Goal: Information Seeking & Learning: Learn about a topic

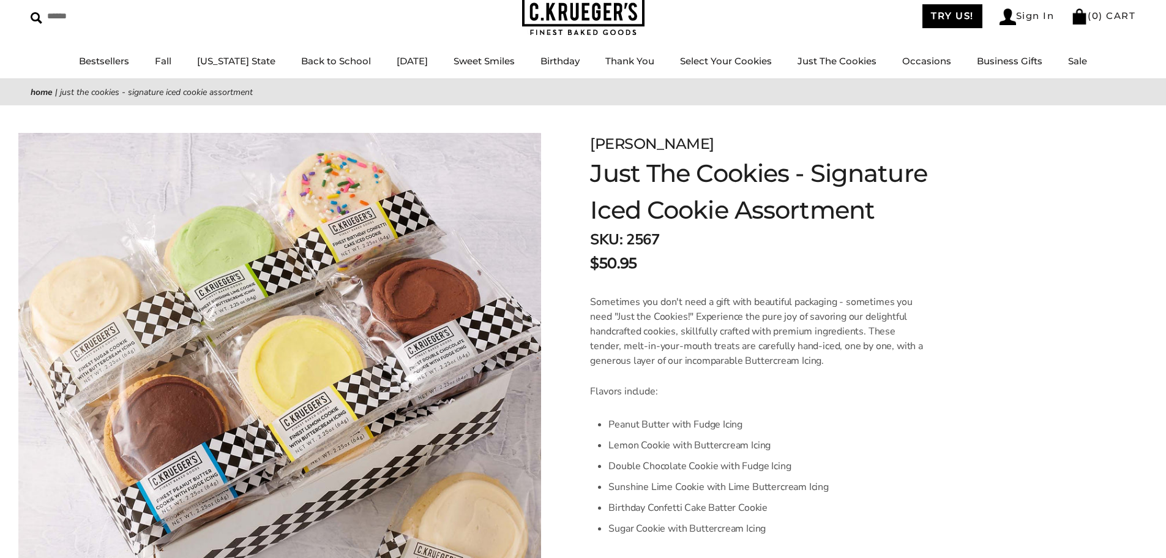
scroll to position [61, 0]
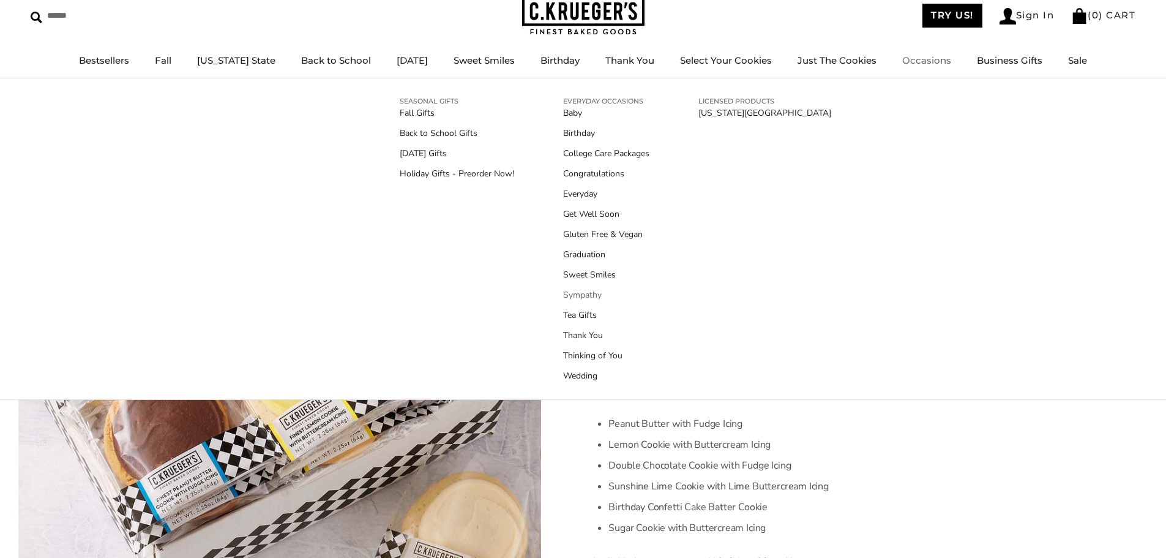
click at [590, 298] on link "Sympathy" at bounding box center [606, 294] width 86 height 13
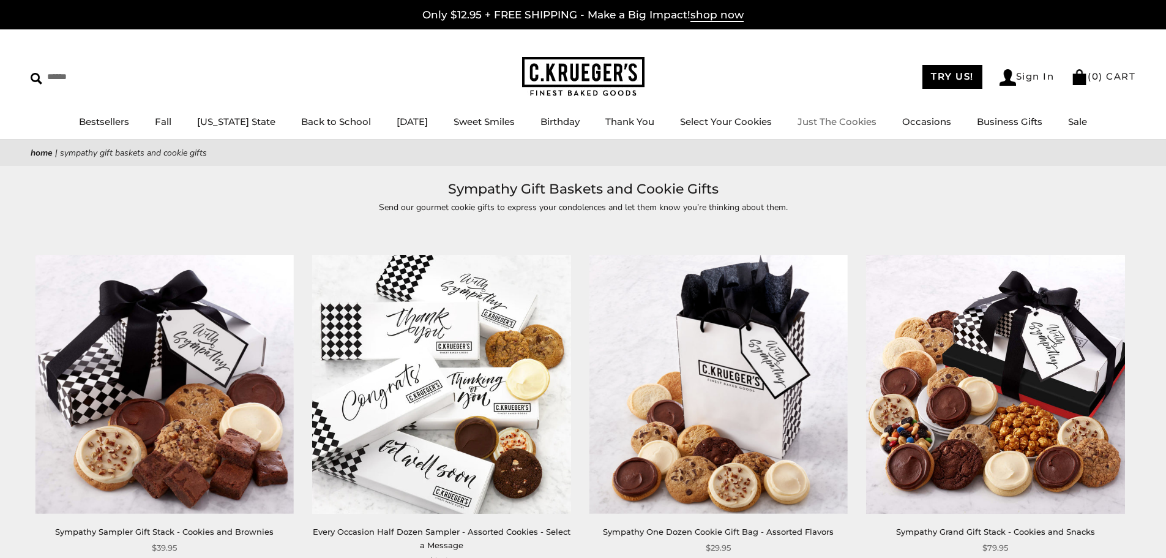
click at [825, 125] on link "Just The Cookies" at bounding box center [837, 122] width 79 height 12
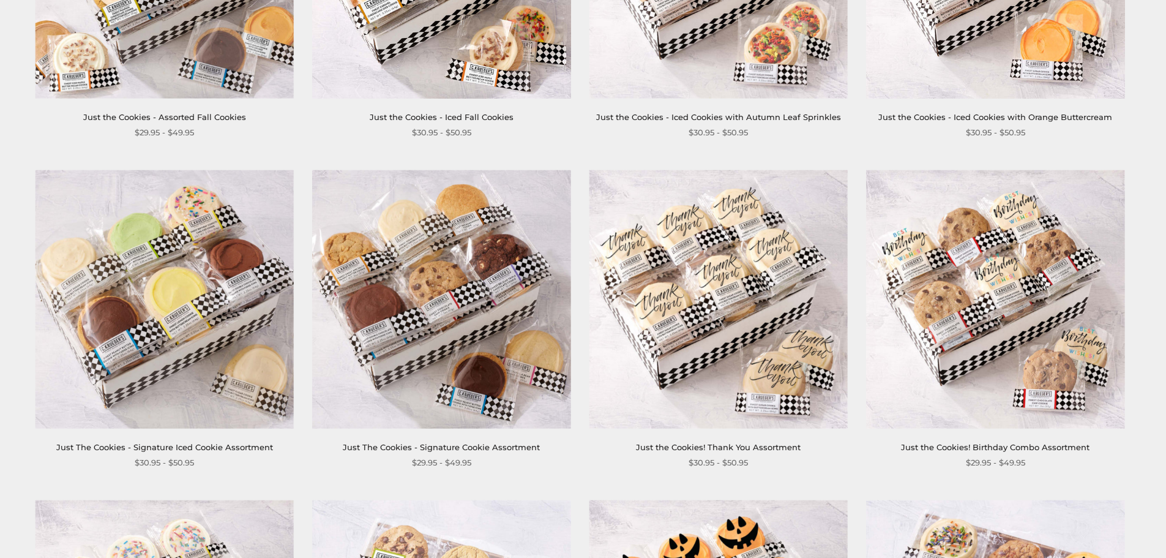
scroll to position [428, 0]
click at [236, 447] on link "Just The Cookies - Signature Iced Cookie Assortment" at bounding box center [164, 448] width 217 height 10
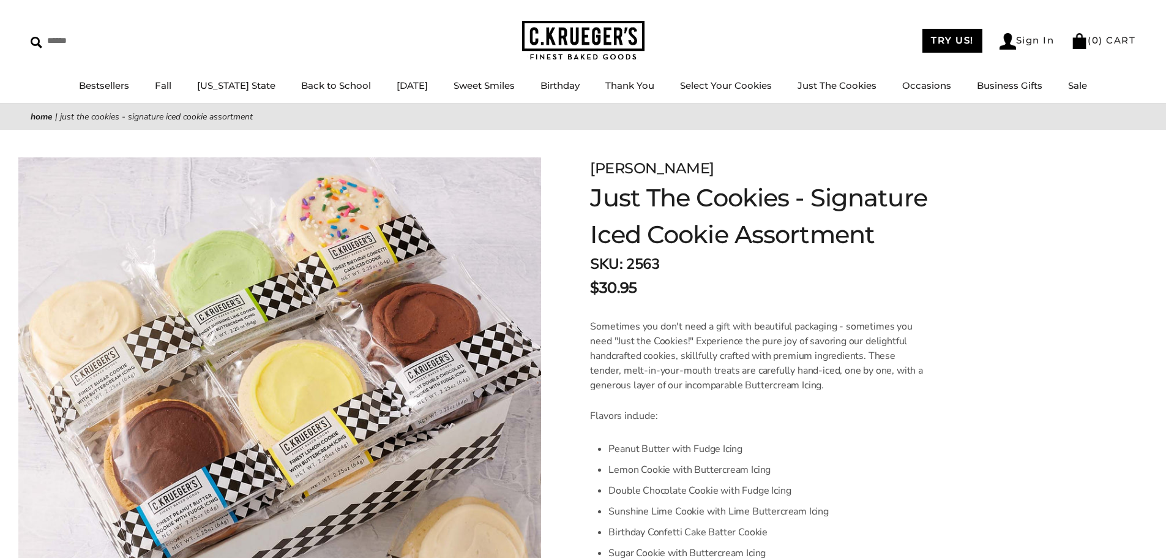
scroll to position [61, 0]
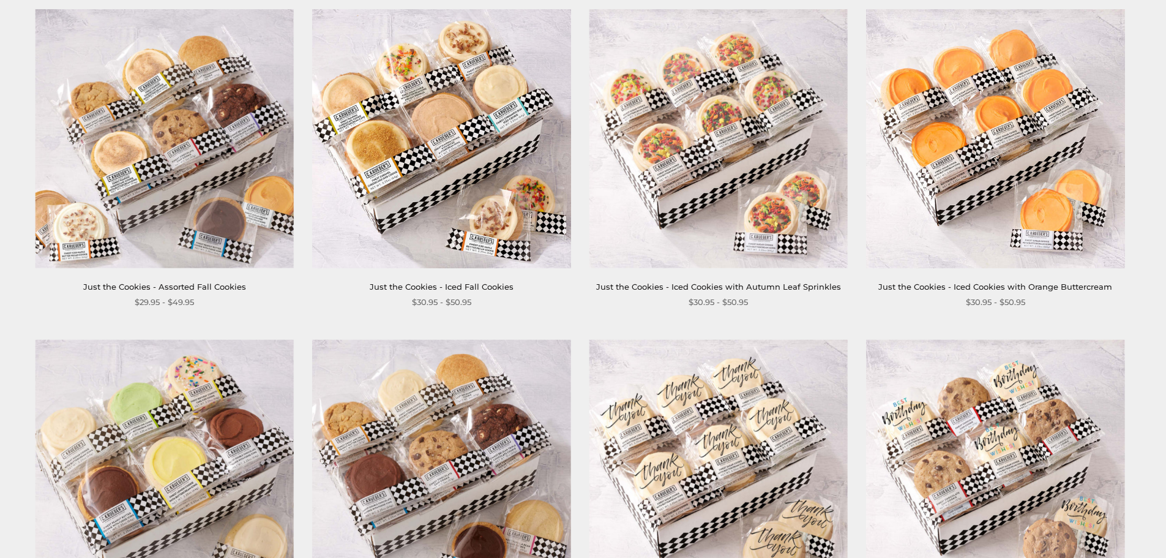
scroll to position [245, 0]
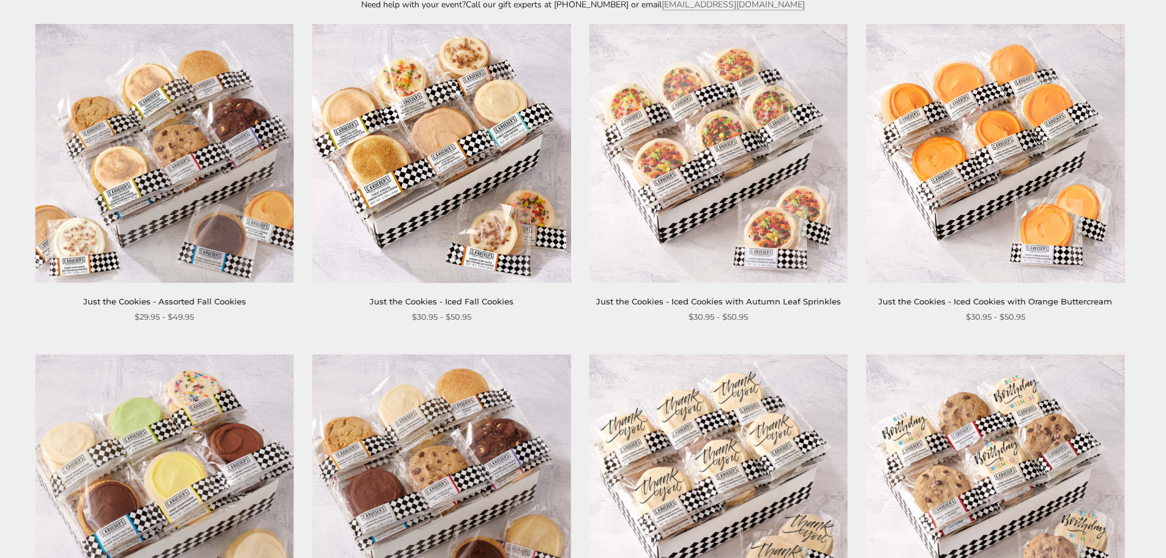
click at [137, 299] on link "Just the Cookies - Assorted Fall Cookies" at bounding box center [164, 301] width 163 height 10
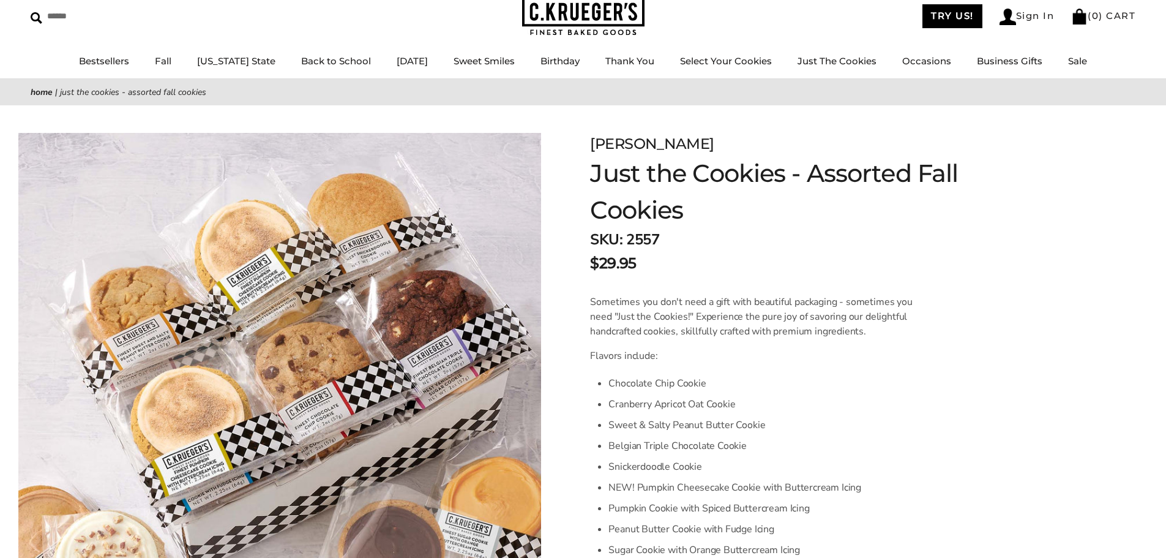
scroll to position [122, 0]
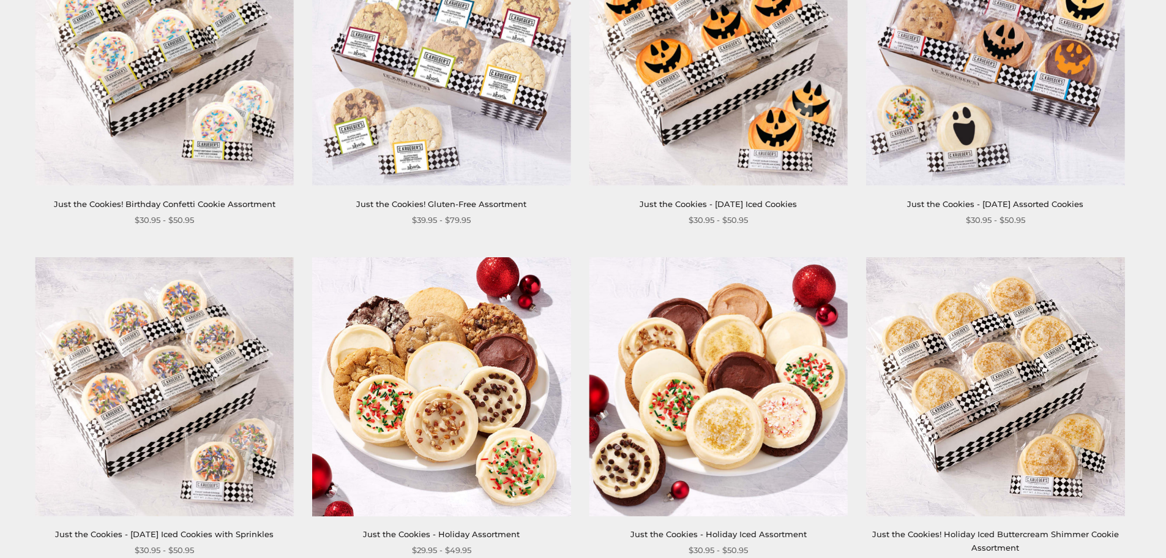
scroll to position [1040, 0]
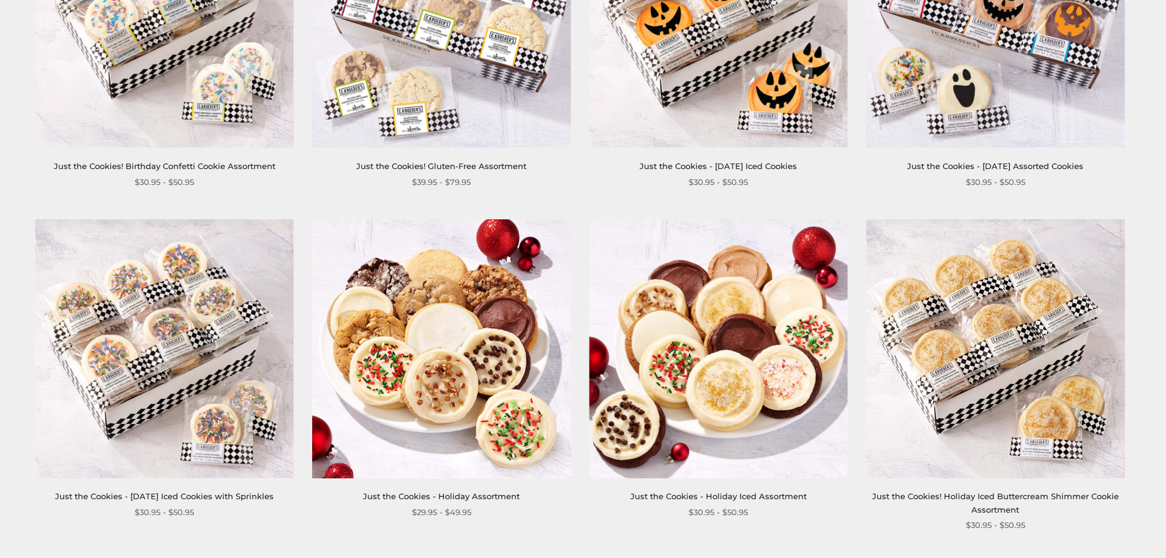
click at [1008, 501] on div "Just the Cookies! Holiday Iced Buttercream Shimmer Cookie Assortment" at bounding box center [995, 503] width 258 height 26
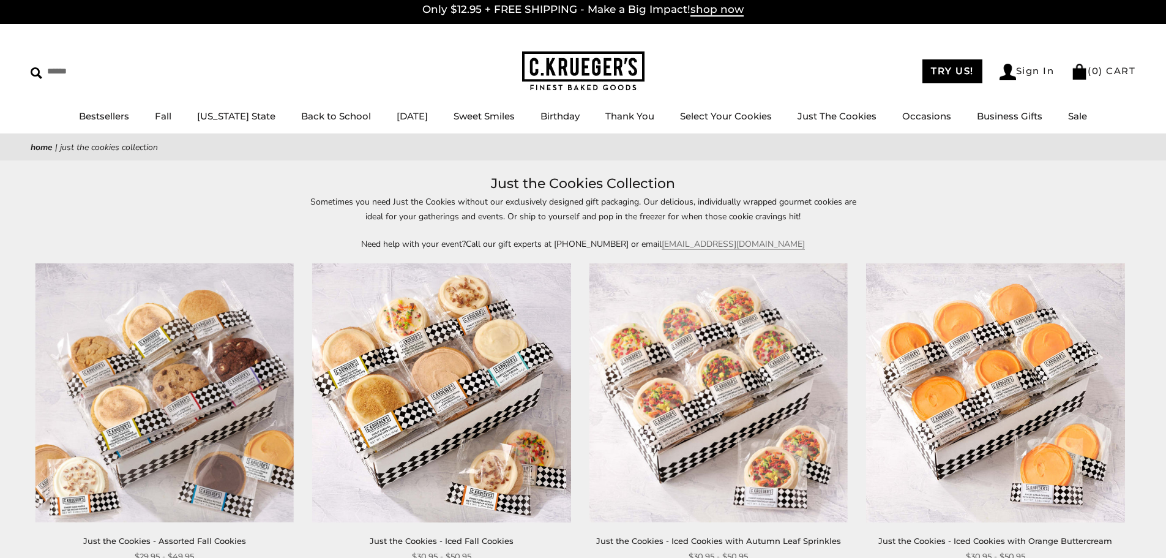
scroll to position [0, 0]
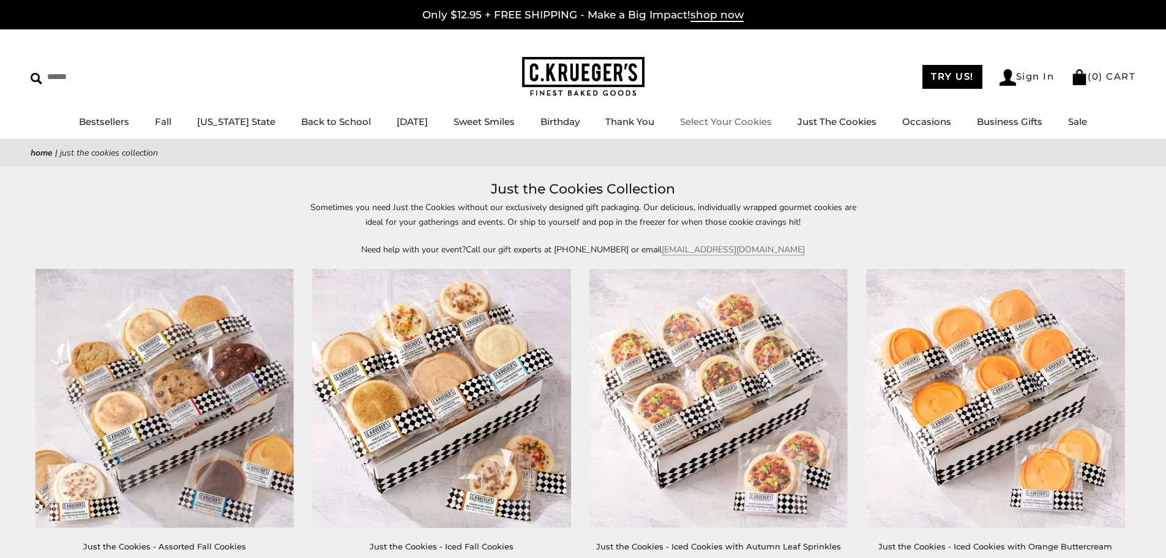
click at [746, 122] on link "Select Your Cookies" at bounding box center [726, 122] width 92 height 12
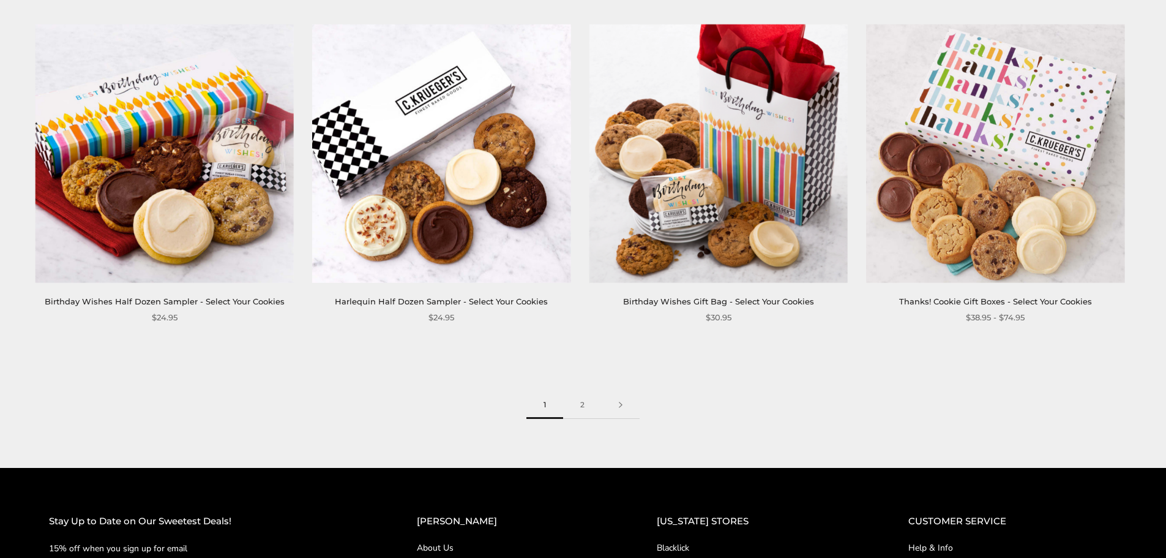
scroll to position [1898, 0]
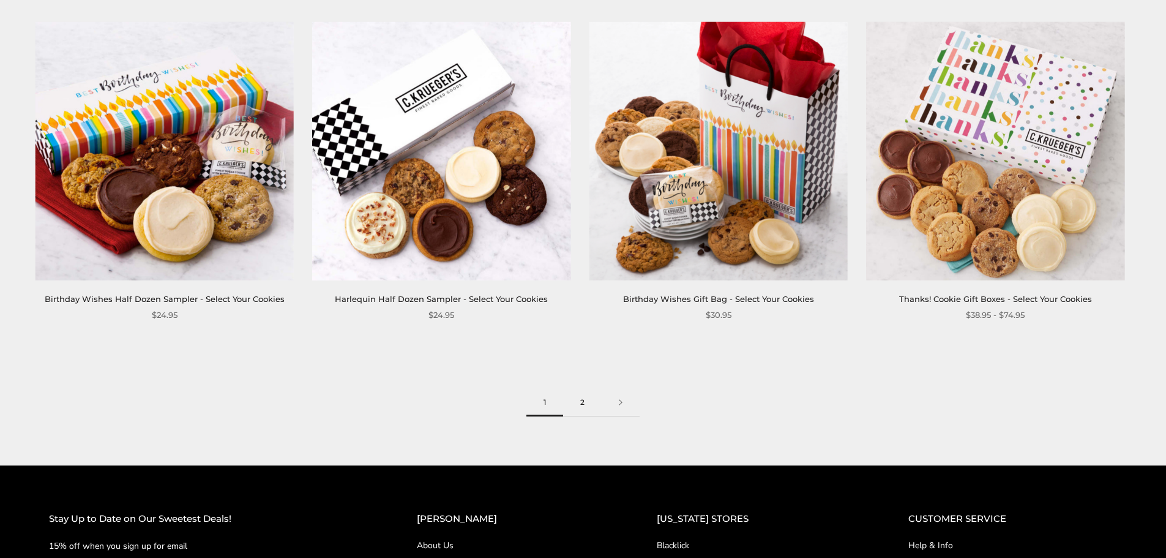
click at [586, 403] on link "2" at bounding box center [582, 403] width 39 height 28
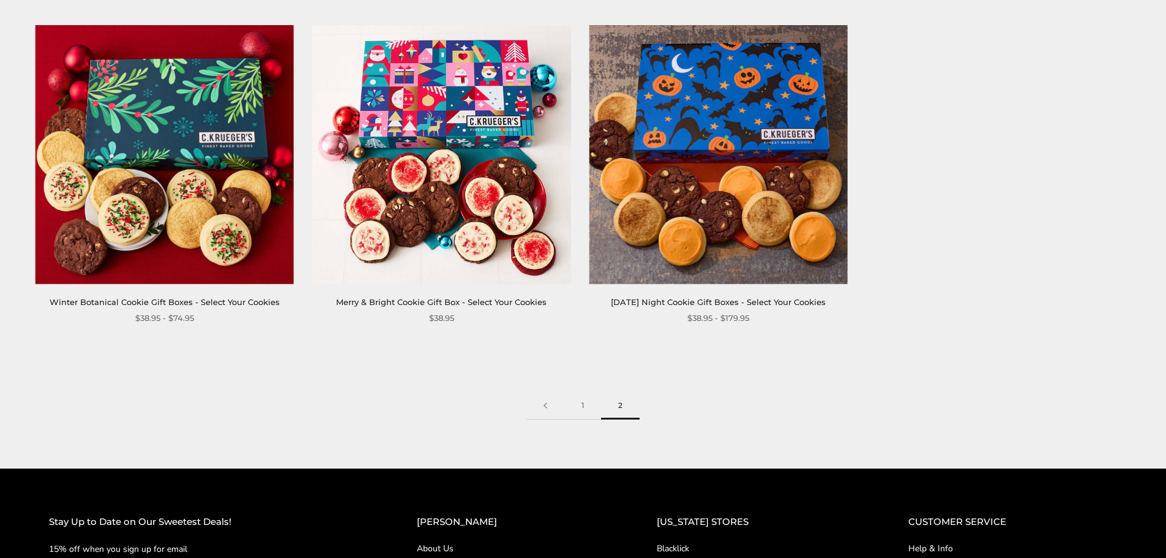
scroll to position [1959, 0]
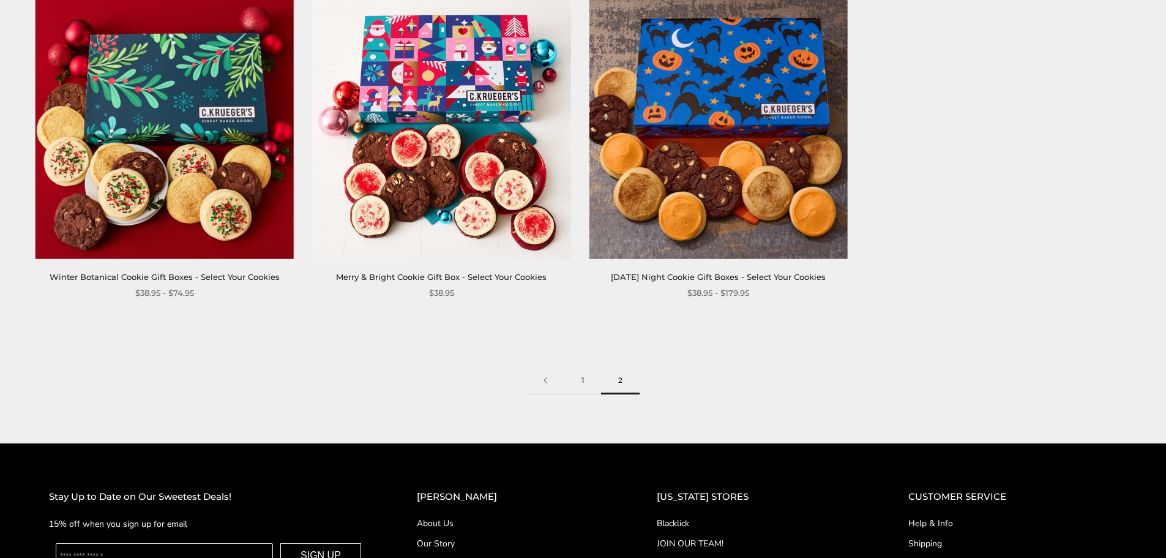
click at [579, 385] on link "1" at bounding box center [582, 381] width 37 height 28
